Goal: Navigation & Orientation: Find specific page/section

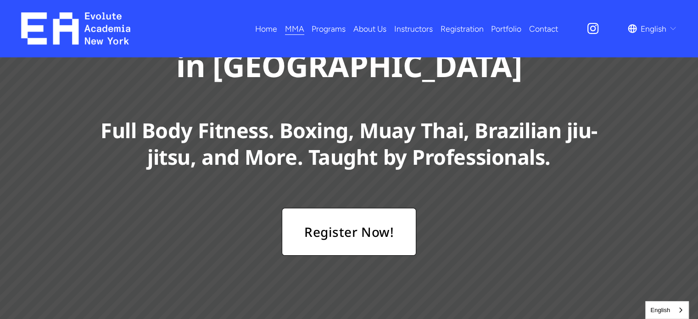
scroll to position [146, 0]
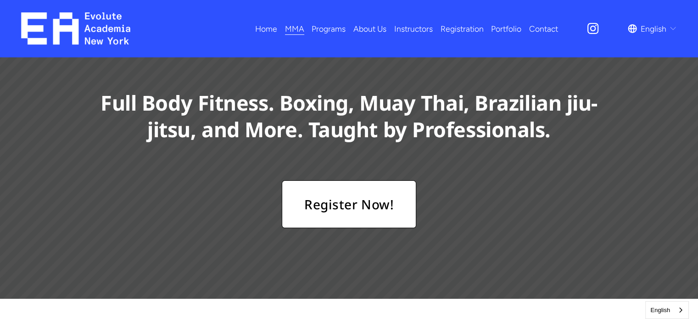
click at [0, 0] on span "Acting" at bounding box center [0, 0] width 0 height 0
click at [0, 0] on span "Dance" at bounding box center [0, 0] width 0 height 0
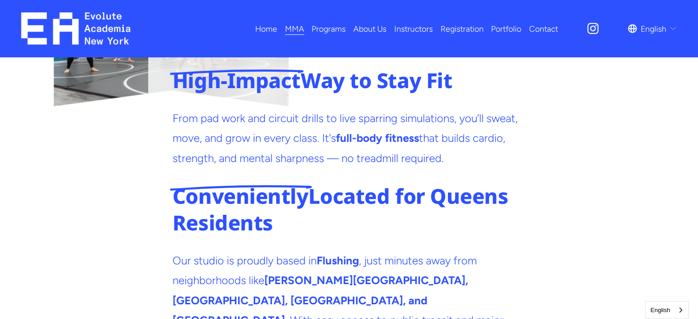
scroll to position [1932, 0]
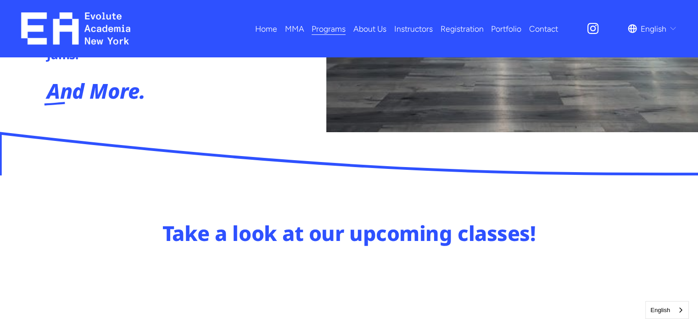
scroll to position [301, 0]
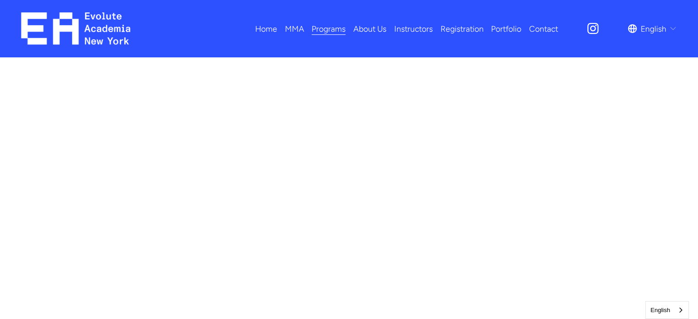
scroll to position [494, 0]
